Goal: Find specific page/section

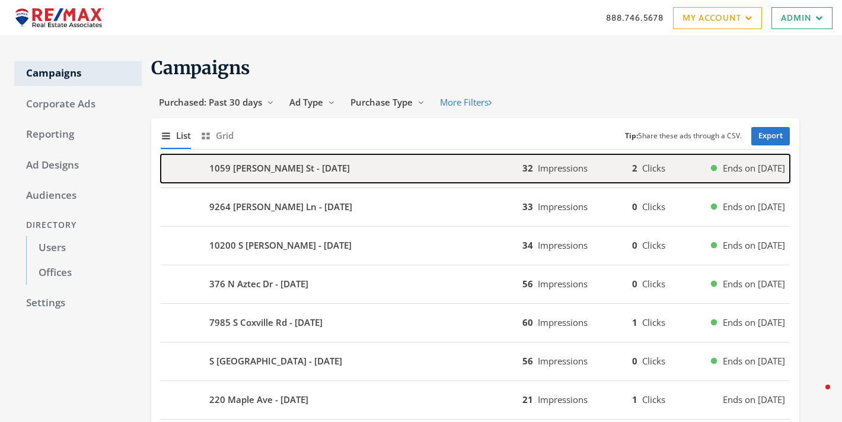
click at [742, 176] on button "1059 Blackman St - 2025-08-26 32 Impressions 2 Clicks Ends on 9/2/25" at bounding box center [475, 168] width 629 height 28
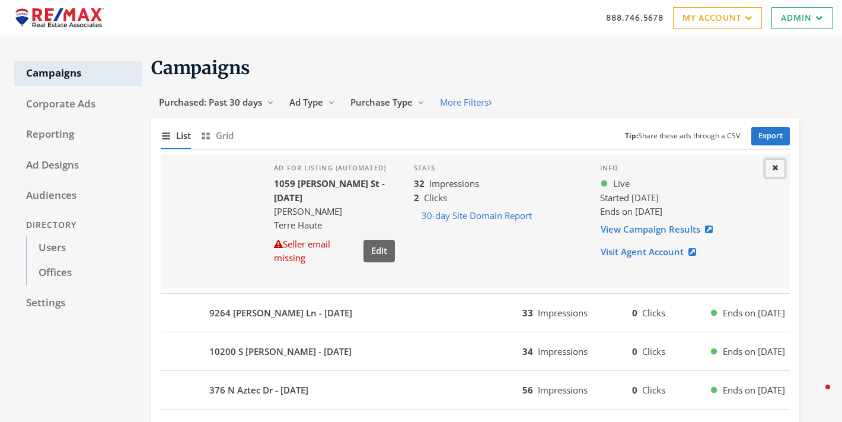
click at [768, 163] on button "Close" at bounding box center [775, 168] width 20 height 18
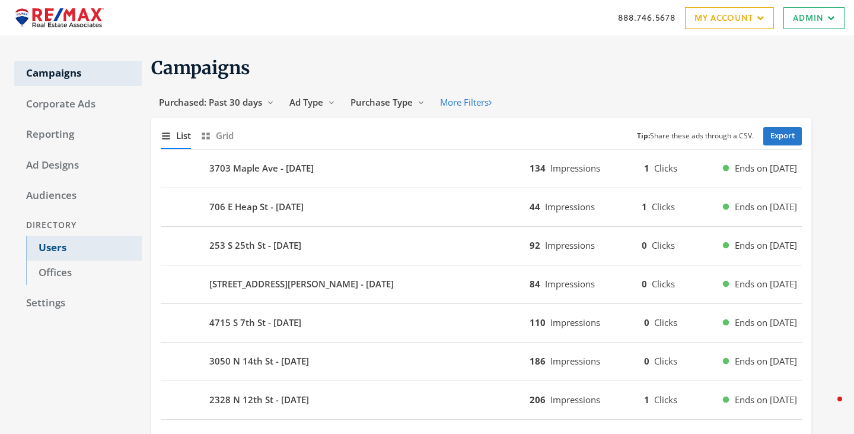
click at [62, 247] on link "Users" at bounding box center [84, 247] width 116 height 25
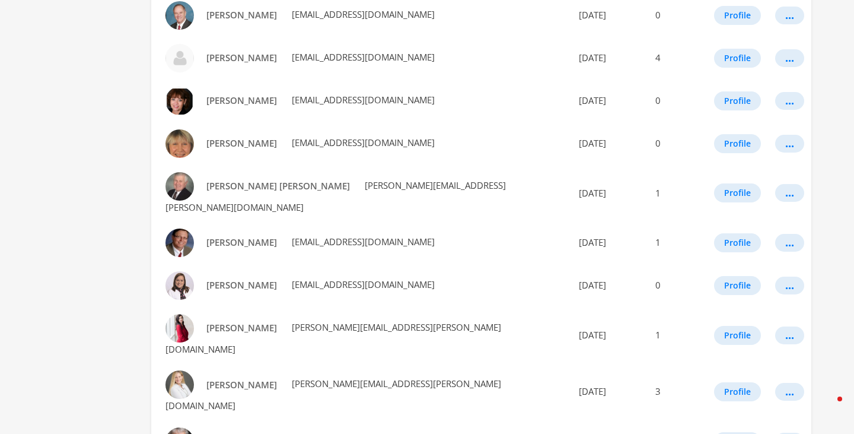
scroll to position [686, 0]
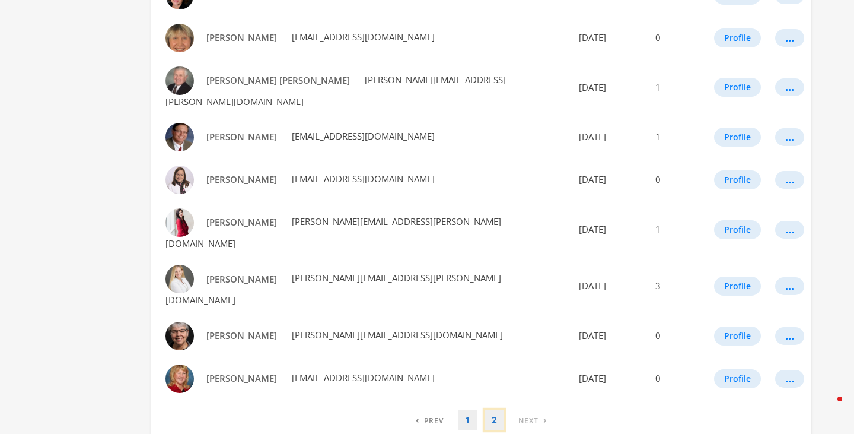
click at [498, 409] on link "2" at bounding box center [495, 419] width 20 height 21
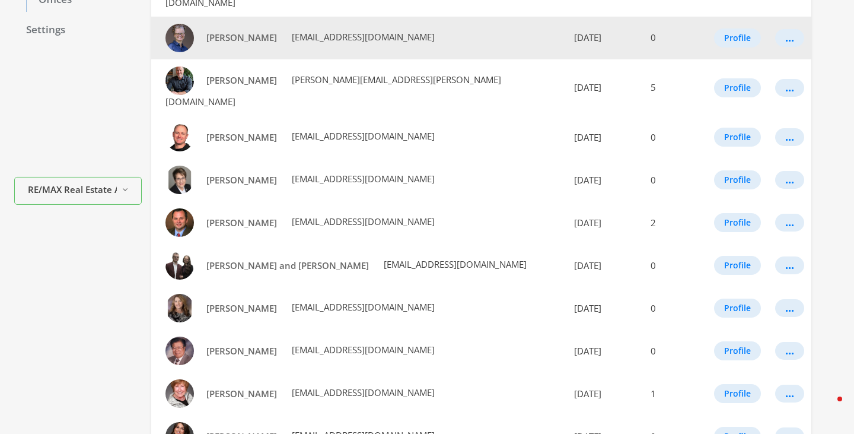
scroll to position [430, 0]
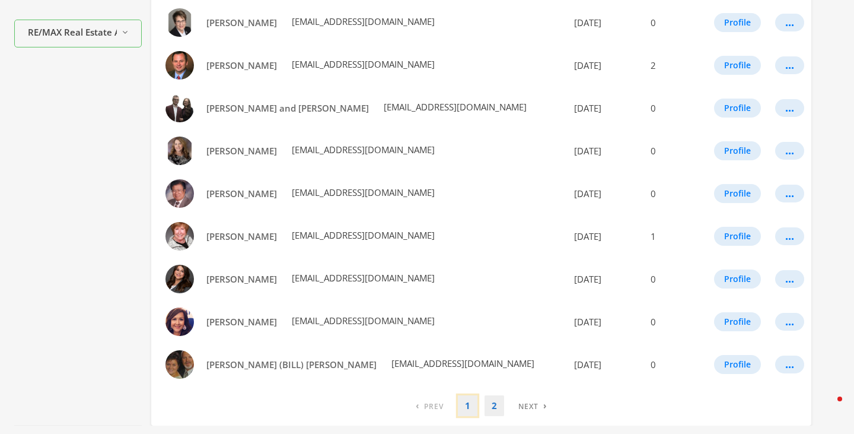
click at [466, 395] on link "1" at bounding box center [468, 405] width 20 height 21
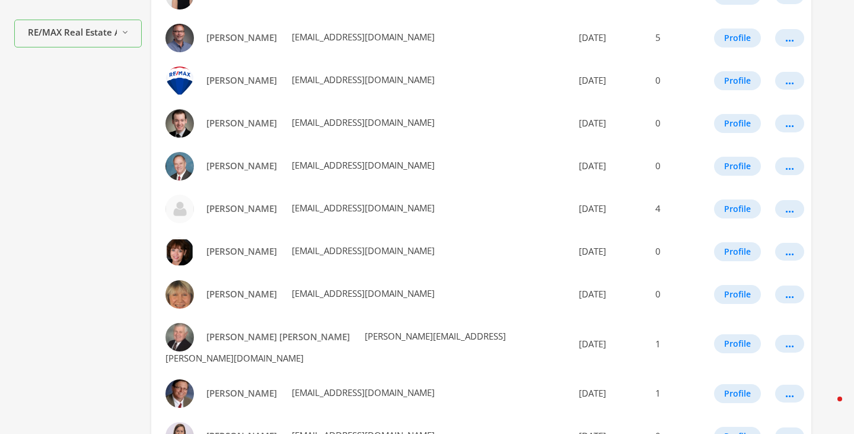
scroll to position [0, 0]
